Goal: Task Accomplishment & Management: Complete application form

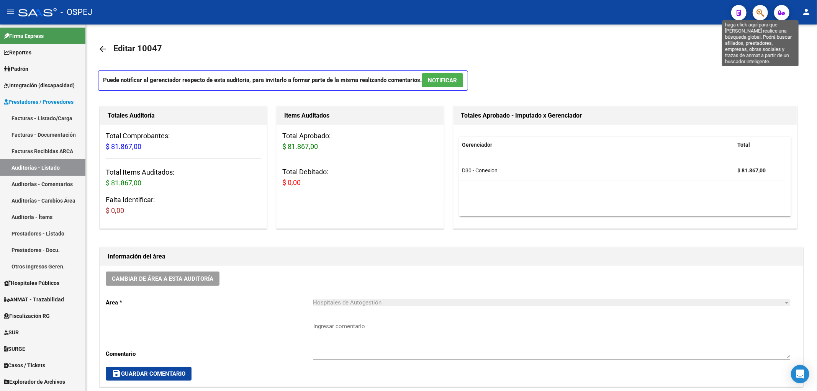
click at [762, 8] on icon "button" at bounding box center [760, 12] width 8 height 9
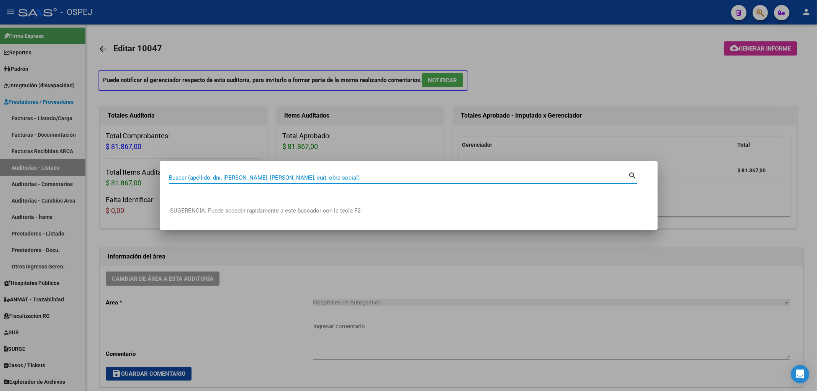
paste input "29246851"
type input "29246851"
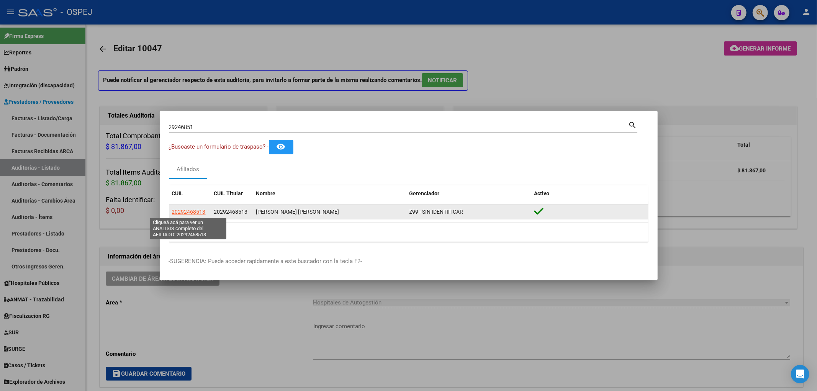
click at [188, 211] on span "20292468513" at bounding box center [189, 212] width 34 height 6
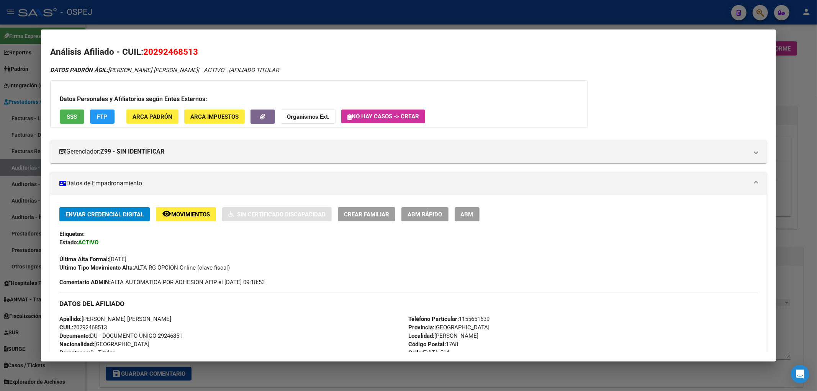
scroll to position [277, 0]
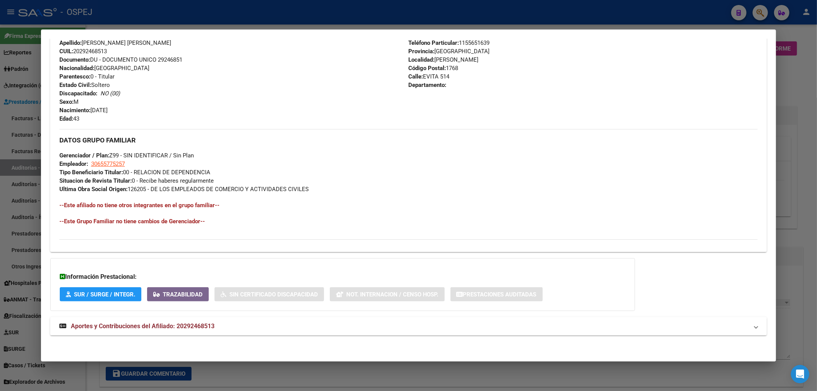
click at [232, 336] on div "DATOS PADRÓN ÁGIL: [PERSON_NAME] [PERSON_NAME] | ACTIVO | AFILIADO TITULAR Dato…" at bounding box center [408, 67] width 717 height 554
click at [235, 330] on mat-panel-title "Aportes y Contribuciones del Afiliado: 20292468513" at bounding box center [403, 326] width 689 height 9
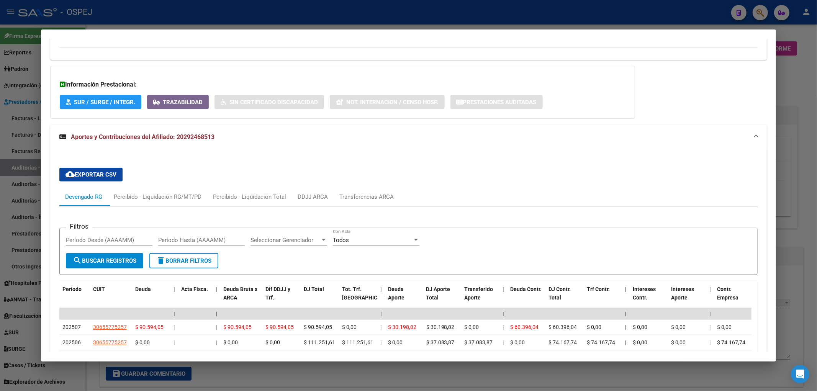
scroll to position [593, 0]
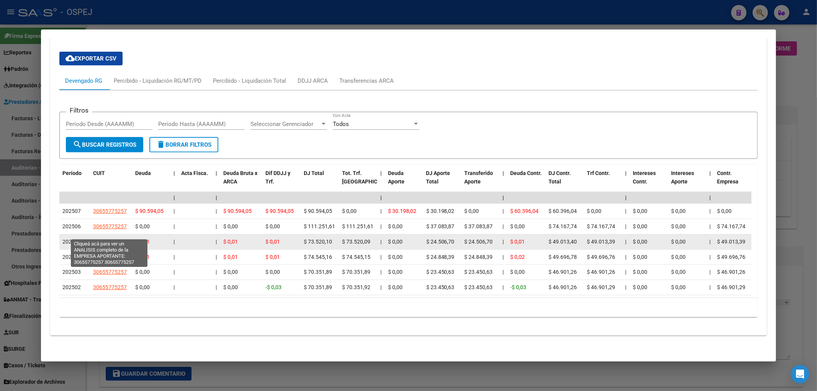
click at [118, 239] on span "30655775257" at bounding box center [110, 242] width 34 height 6
type textarea "30655775257"
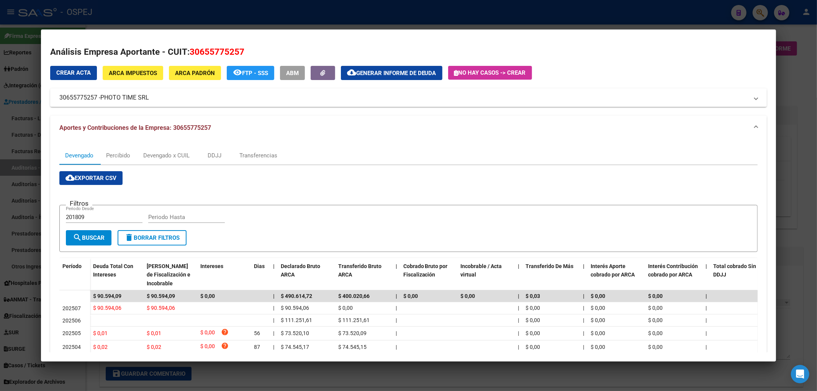
click at [213, 52] on span "30655775257" at bounding box center [217, 52] width 55 height 10
drag, startPoint x: 148, startPoint y: 99, endPoint x: 156, endPoint y: 102, distance: 8.7
click at [156, 102] on mat-expansion-panel-header "30655775257 - PHOTO TIME SRL" at bounding box center [408, 97] width 717 height 18
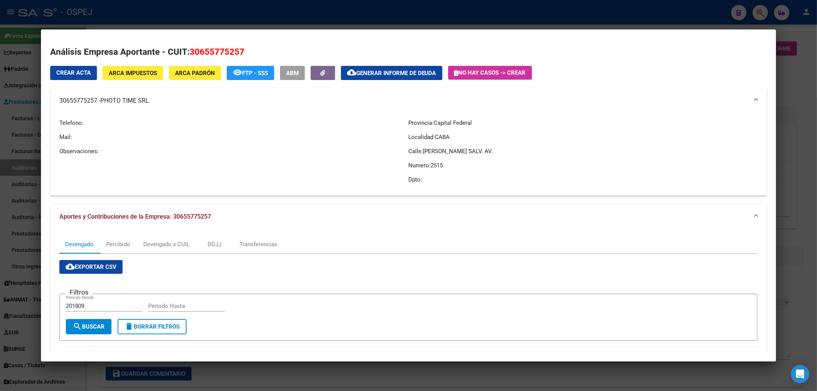
click at [109, 13] on div at bounding box center [408, 195] width 817 height 391
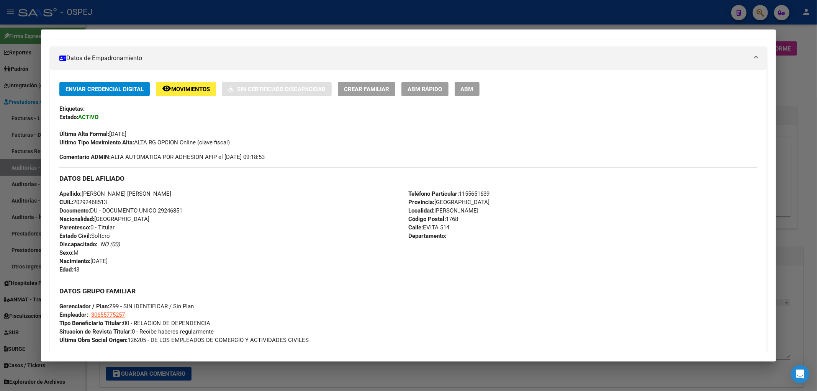
scroll to position [0, 0]
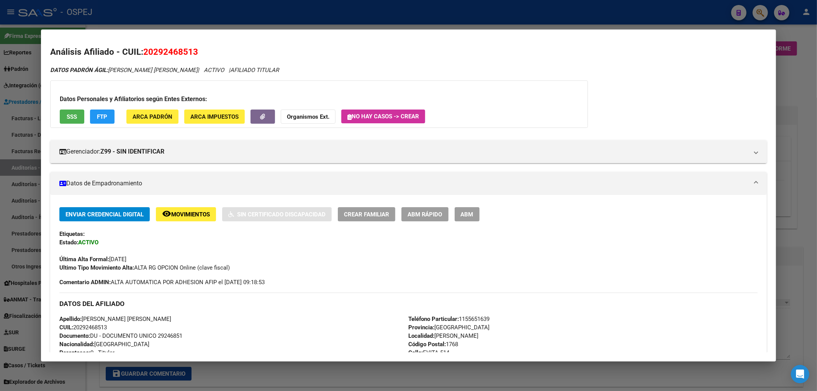
click at [176, 49] on span "20292468513" at bounding box center [170, 52] width 55 height 10
copy span "20292468513"
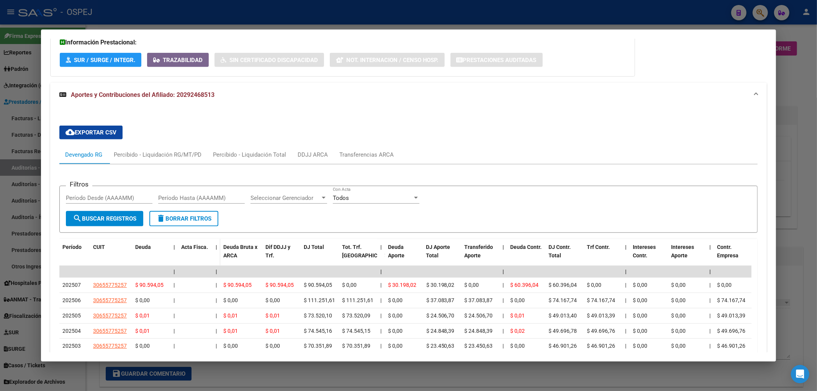
scroll to position [593, 0]
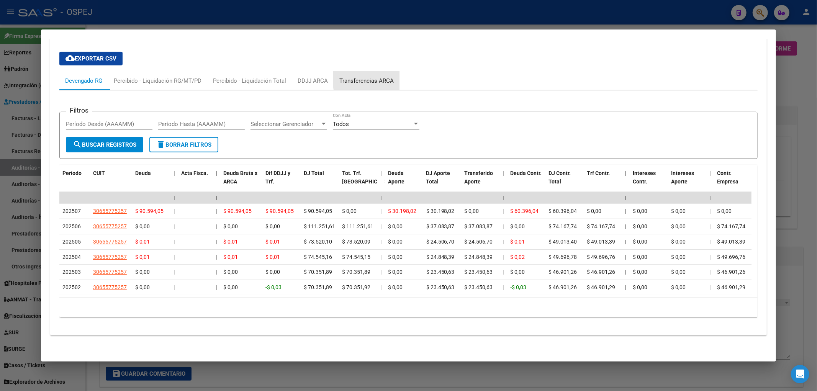
click at [399, 72] on div "Transferencias ARCA" at bounding box center [366, 81] width 66 height 18
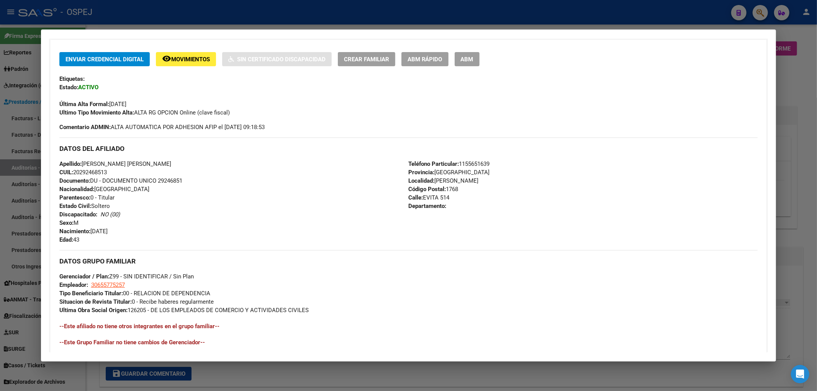
scroll to position [0, 0]
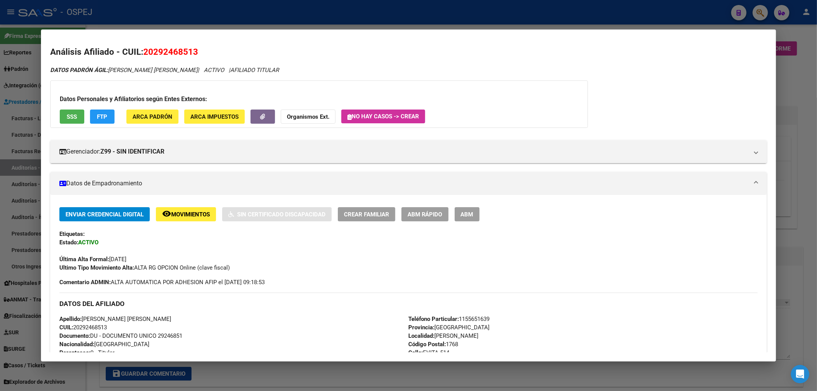
click at [177, 46] on h2 "Análisis Afiliado - CUIL: 20292468513" at bounding box center [408, 52] width 717 height 13
click at [178, 49] on span "20292468513" at bounding box center [170, 52] width 55 height 10
click at [179, 50] on span "20292468513" at bounding box center [170, 52] width 55 height 10
copy span "20292468513"
click at [322, 119] on strong "Organismos Ext." at bounding box center [308, 116] width 42 height 7
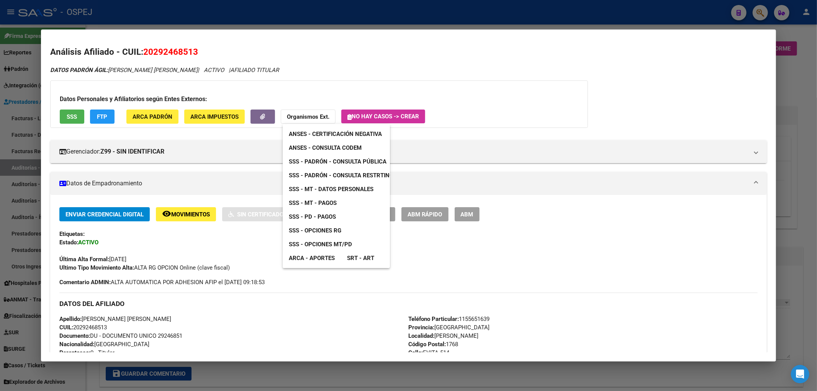
click at [271, 72] on div at bounding box center [408, 195] width 817 height 391
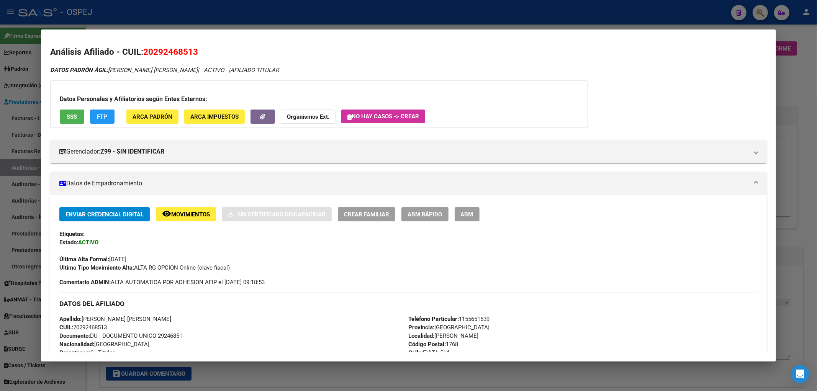
click at [312, 121] on button "Organismos Ext." at bounding box center [308, 116] width 55 height 14
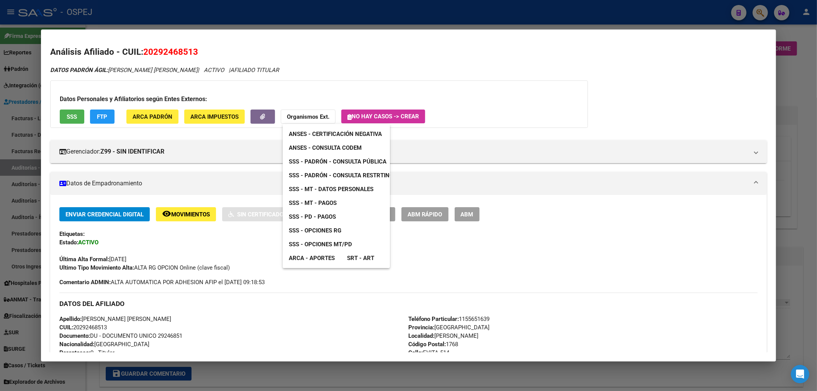
click at [332, 230] on span "SSS - Opciones RG" at bounding box center [315, 230] width 52 height 7
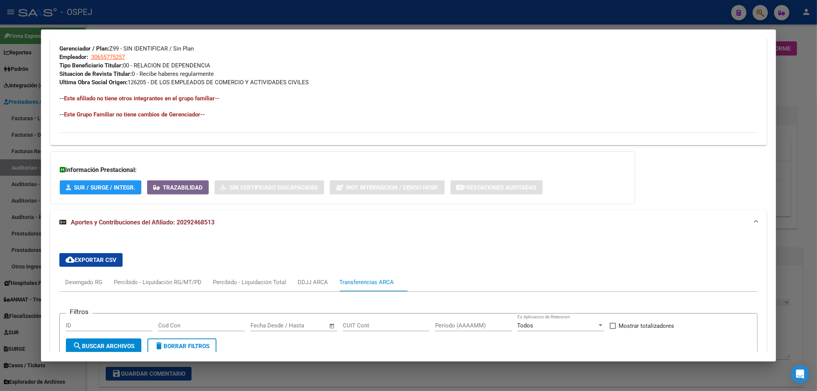
scroll to position [538, 0]
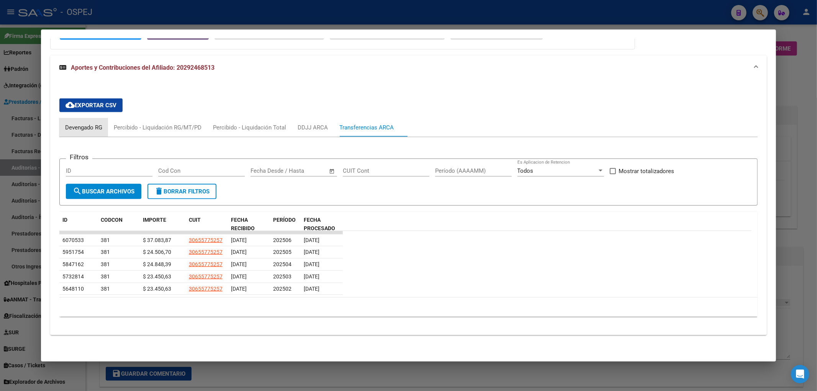
click at [82, 136] on div "Devengado RG" at bounding box center [83, 127] width 49 height 18
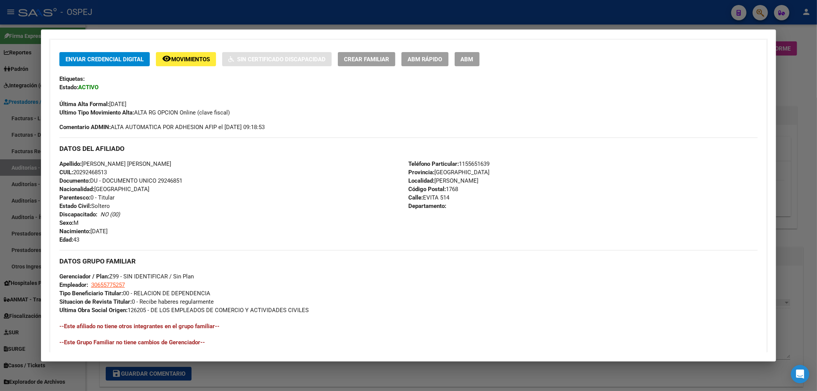
scroll to position [0, 0]
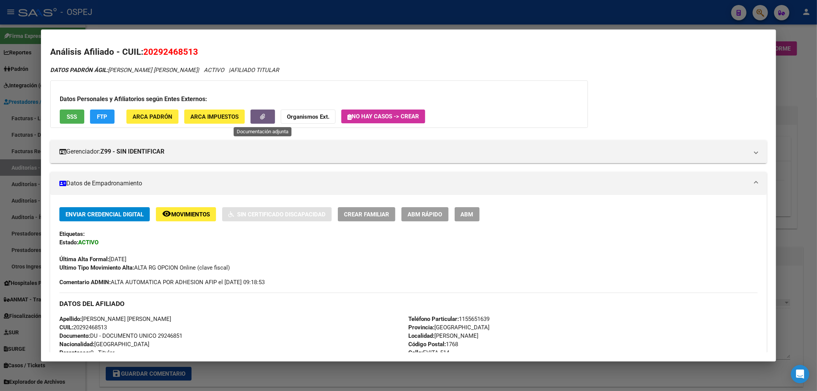
click at [272, 118] on button "button" at bounding box center [262, 116] width 25 height 14
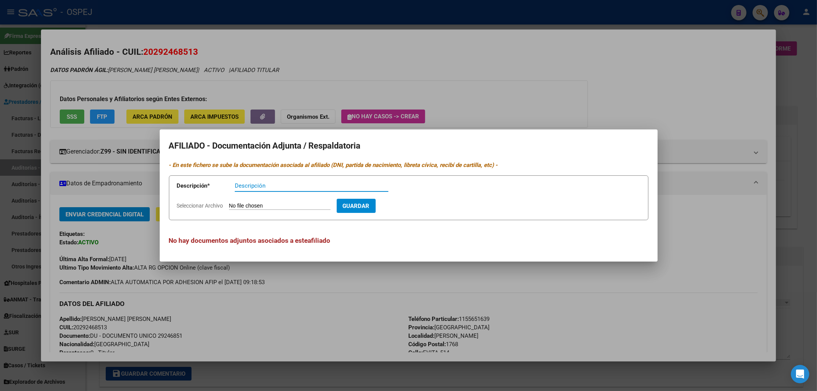
click at [260, 207] on input "Seleccionar Archivo" at bounding box center [279, 206] width 101 height 7
type input "C:\fakepath\Superintendencia de Servicios de Salud.pdf"
drag, startPoint x: 310, startPoint y: 180, endPoint x: 311, endPoint y: 185, distance: 4.7
click at [311, 184] on div "Descripción" at bounding box center [312, 185] width 154 height 11
click at [311, 185] on input "Descripción" at bounding box center [312, 185] width 154 height 7
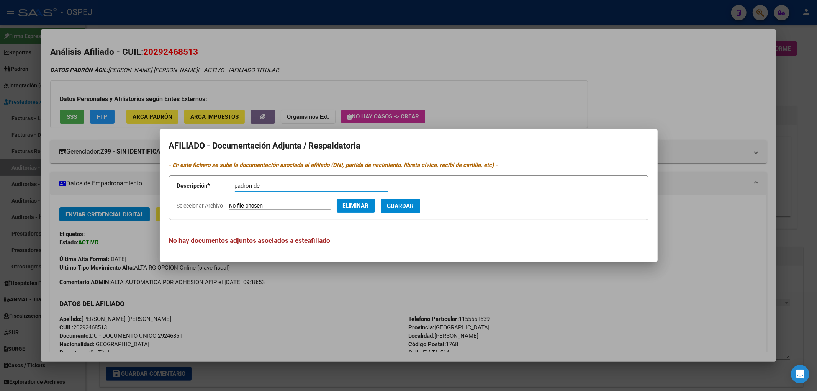
type input "padron"
type input "opcion desde 02/25"
click at [420, 211] on button "Guardar" at bounding box center [400, 206] width 39 height 14
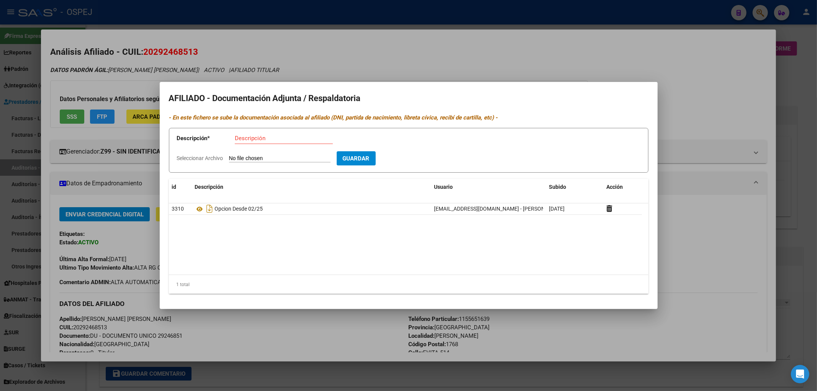
drag, startPoint x: 187, startPoint y: 52, endPoint x: 182, endPoint y: 29, distance: 24.3
click at [187, 52] on div at bounding box center [408, 195] width 817 height 391
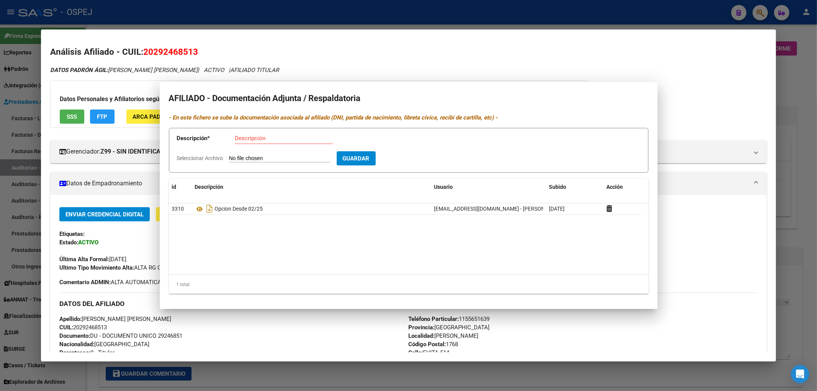
drag, startPoint x: 181, startPoint y: 20, endPoint x: 182, endPoint y: 28, distance: 8.6
click at [182, 20] on div at bounding box center [408, 195] width 817 height 391
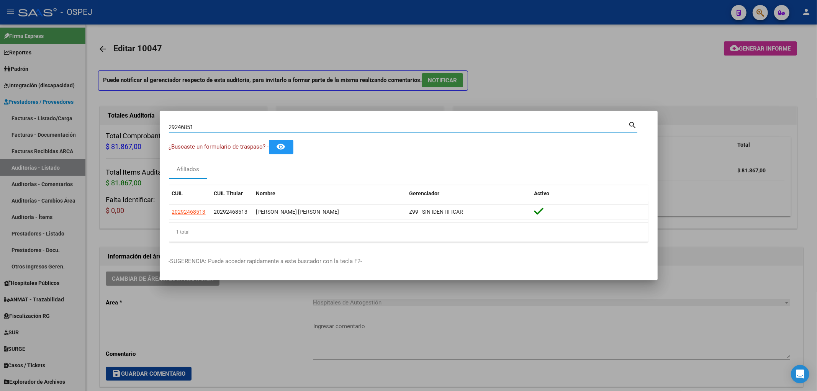
click at [181, 125] on input "29246851" at bounding box center [398, 127] width 459 height 7
click at [181, 124] on input "29246851" at bounding box center [398, 127] width 459 height 7
click at [181, 125] on input "29246851" at bounding box center [398, 127] width 459 height 7
paste input "094331178"
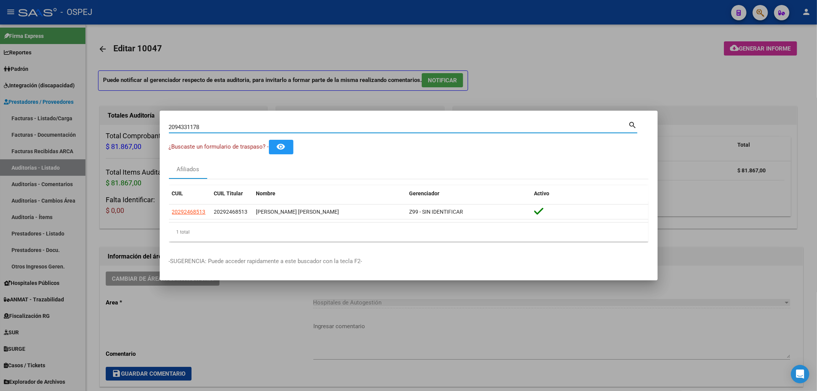
type input "2094331178"
